Goal: Information Seeking & Learning: Learn about a topic

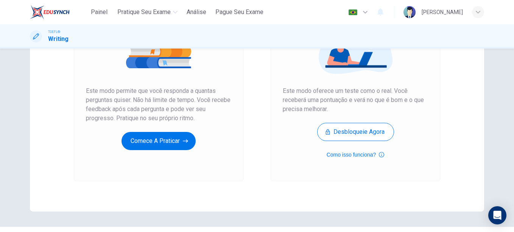
scroll to position [120, 0]
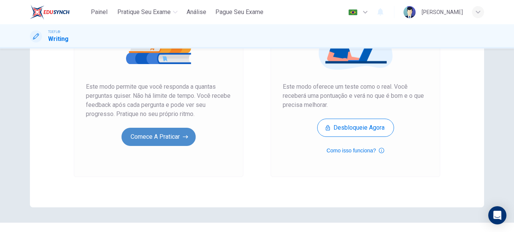
click at [179, 140] on button "Comece a praticar" at bounding box center [159, 137] width 74 height 18
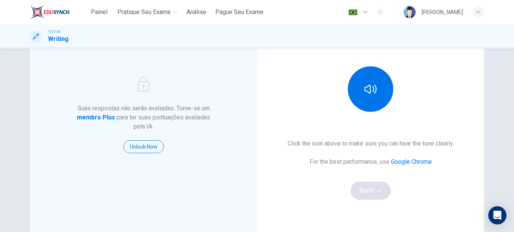
scroll to position [80, 0]
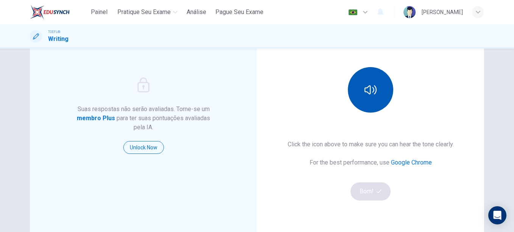
click at [355, 83] on button "button" at bounding box center [370, 89] width 45 height 45
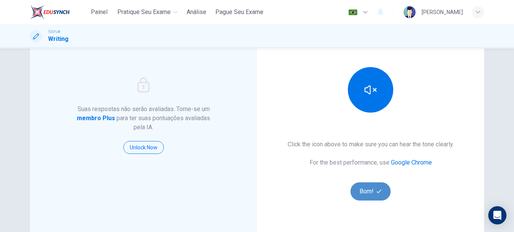
click at [373, 192] on button "Bom!" at bounding box center [371, 191] width 41 height 18
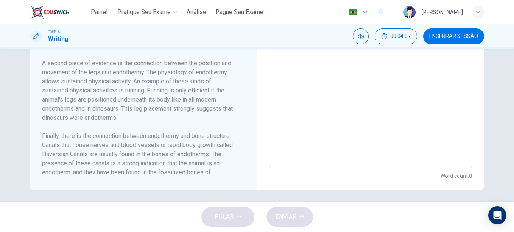
scroll to position [42, 0]
